Goal: Task Accomplishment & Management: Manage account settings

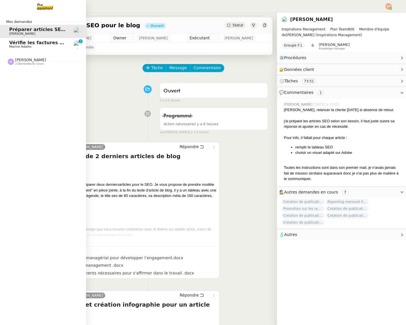
click at [14, 47] on span "Marine Adatto" at bounding box center [20, 47] width 22 height 4
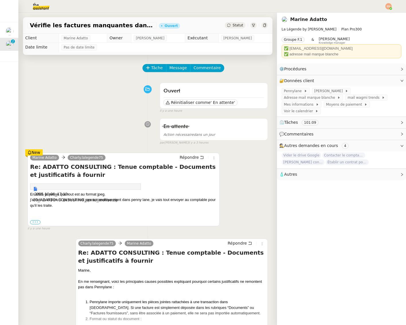
click at [35, 219] on div "••• Le [DATE] 18:00, Charly.lalegende75 < [EMAIL_ADDRESS][DOMAIN_NAME] > a écri…" at bounding box center [123, 222] width 187 height 6
click at [34, 221] on label "•••" at bounding box center [35, 222] width 10 height 4
click at [0, 0] on input "•••" at bounding box center [0, 0] width 0 height 0
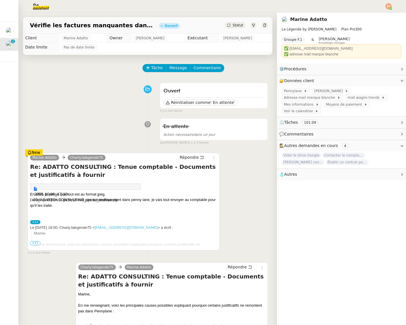
click at [58, 198] on div "j'ai fait un export, si ça ne se met pas automatiquement dans penny lane, je va…" at bounding box center [123, 202] width 187 height 11
click at [49, 194] on div "2025-10-06_17-13-30_ADATTO+CONSULTING_qonto_archive.zip En effet, je pense que …" at bounding box center [123, 195] width 187 height 25
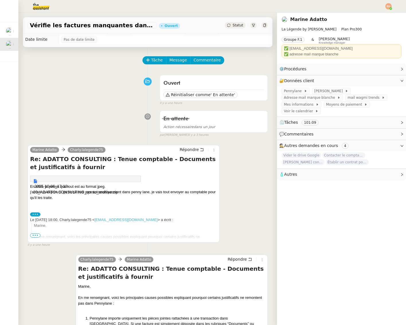
scroll to position [8, 0]
click at [79, 194] on div "j'ai fait un export, si ça ne se met pas automatiquement dans penny lane, je va…" at bounding box center [123, 194] width 187 height 11
click at [57, 192] on div "j'ai fait un export, si ça ne se met pas automatiquement dans penny lane, je va…" at bounding box center [123, 194] width 187 height 11
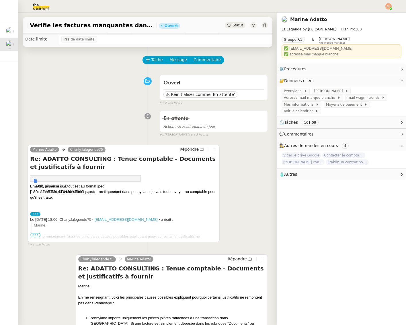
click at [42, 186] on div "2025-10-06_17-13-30_ADATTO+CONSULTING_qonto_archive.zip En effet, je pense que …" at bounding box center [123, 187] width 187 height 25
click at [45, 192] on div "j'ai fait un export, si ça ne se met pas automatiquement dans penny lane, je va…" at bounding box center [123, 194] width 187 height 11
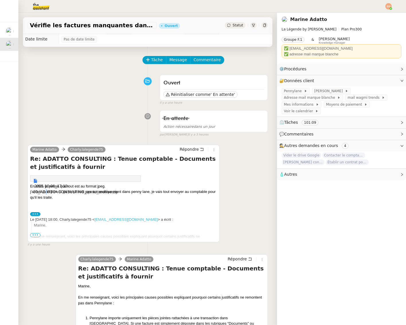
click at [45, 192] on div "j'ai fait un export, si ça ne se met pas automatiquement dans penny lane, je va…" at bounding box center [123, 194] width 187 height 11
click at [43, 186] on div "2025-10-06_17-13-30_ADATTO+CONSULTING_qonto_archive.zip En effet, je pense que …" at bounding box center [123, 187] width 187 height 25
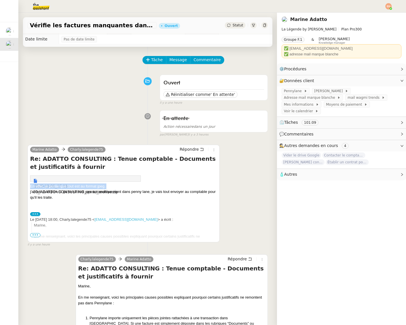
click at [43, 186] on div "2025-10-06_17-13-30_ADATTO+CONSULTING_qonto_archive.zip En effet, je pense que …" at bounding box center [123, 187] width 187 height 25
click at [56, 196] on div "j'ai fait un export, si ça ne se met pas automatiquement dans penny lane, je va…" at bounding box center [123, 194] width 187 height 11
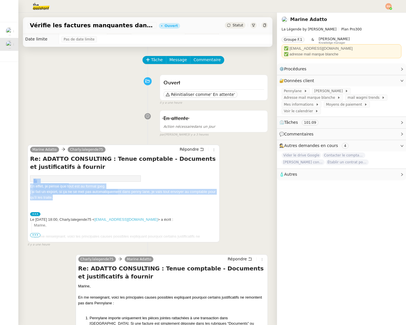
drag, startPoint x: 56, startPoint y: 197, endPoint x: 34, endPoint y: 182, distance: 27.6
click at [33, 181] on div "2025-10-06_17-13-30_ADATTO+CONSULTING_qonto_archive.zip En effet, je pense que …" at bounding box center [123, 187] width 187 height 25
click at [36, 181] on img "2025-10-06_17-13-30_ADATTO+CONSULTING_qonto_archive.zip" at bounding box center [36, 180] width 7 height 5
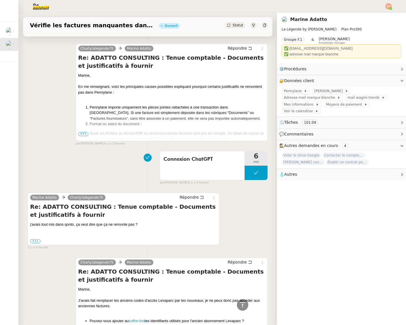
scroll to position [225, 0]
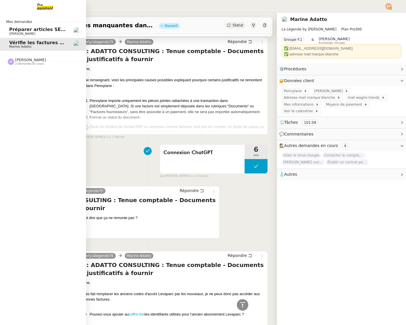
click at [25, 26] on link "Préparer articles SEO pour le blog [PERSON_NAME]" at bounding box center [43, 31] width 86 height 13
